Goal: Find specific page/section: Find specific page/section

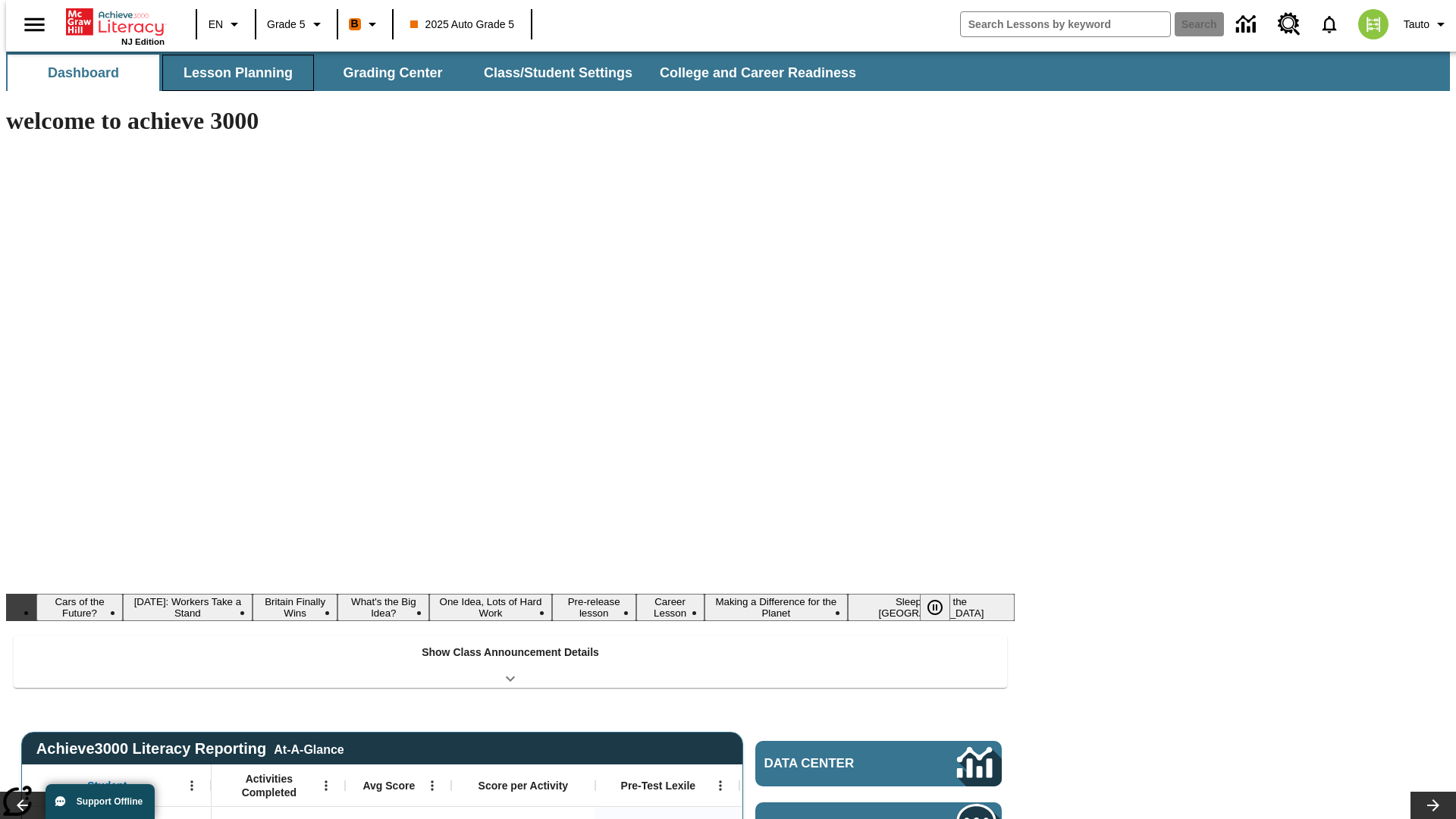
click at [232, 73] on button "Lesson Planning" at bounding box center [238, 73] width 152 height 36
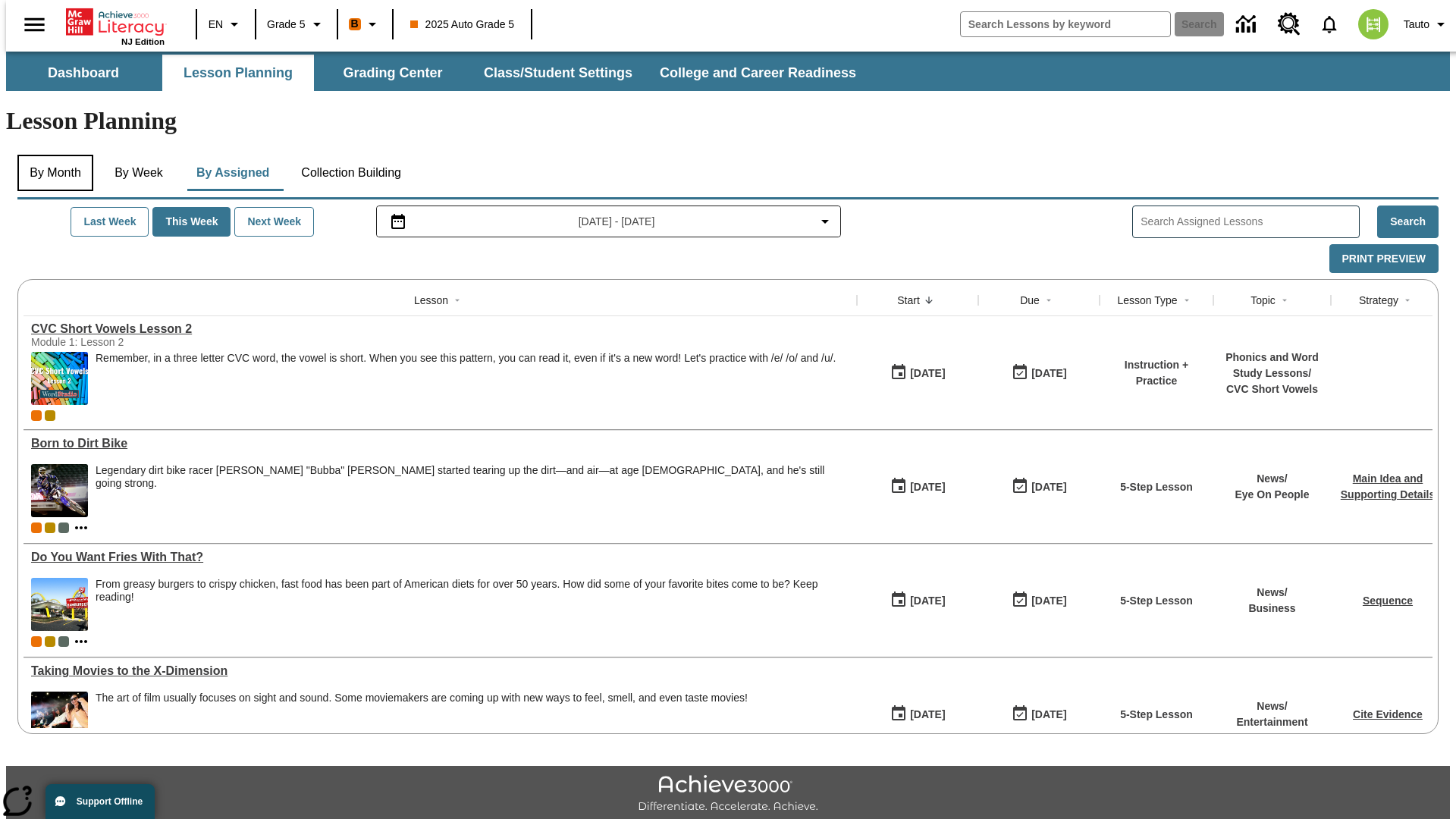
click at [51, 154] on button "By Month" at bounding box center [56, 172] width 76 height 36
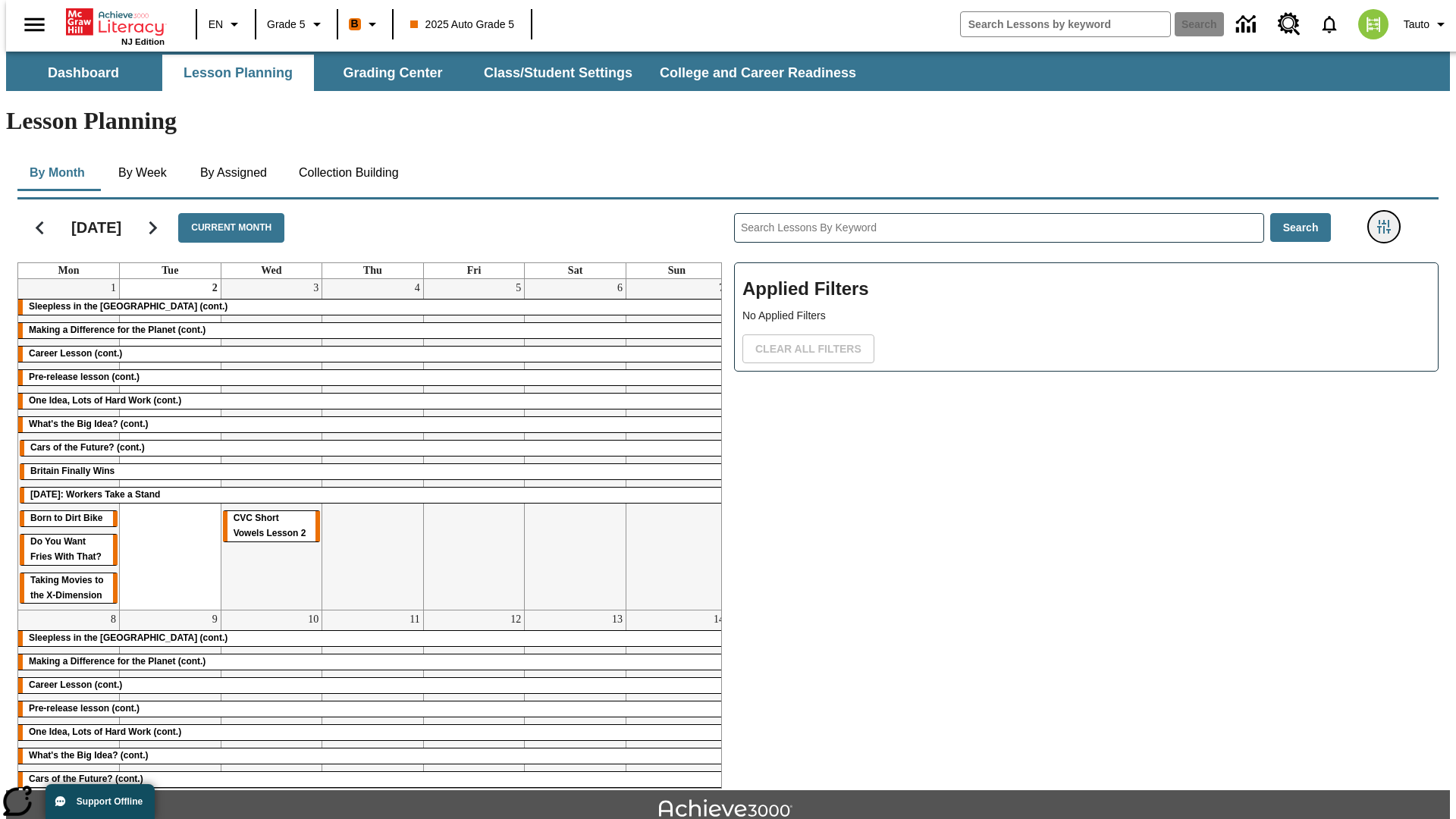
click at [1388, 220] on icon "Filters Side menu" at bounding box center [1383, 227] width 14 height 14
